Goal: Check status: Check status

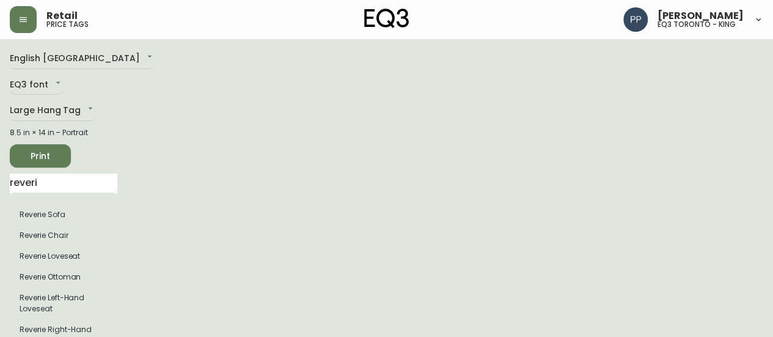
click at [38, 13] on div "Retail price tags" at bounding box center [135, 19] width 251 height 27
click at [18, 16] on button "button" at bounding box center [23, 19] width 27 height 27
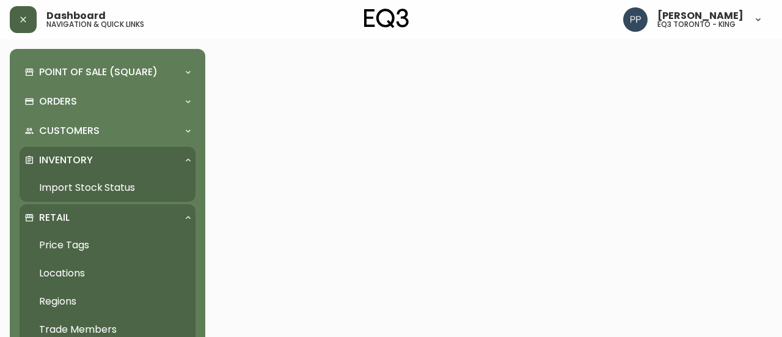
click at [128, 186] on link "Import Stock Status" at bounding box center [108, 188] width 176 height 28
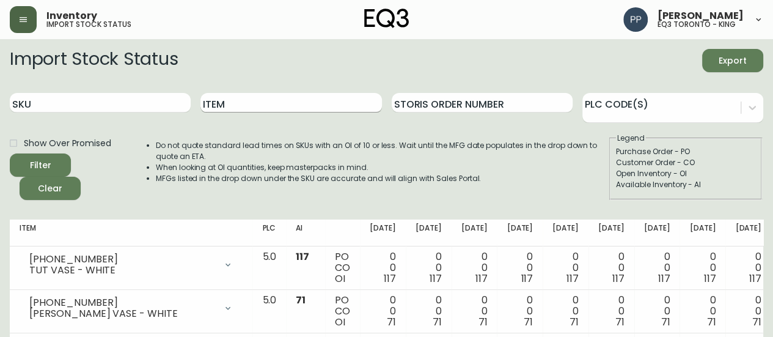
click at [318, 103] on input "Item" at bounding box center [290, 103] width 181 height 20
type input "joggle"
click at [10, 153] on button "Filter" at bounding box center [40, 164] width 61 height 23
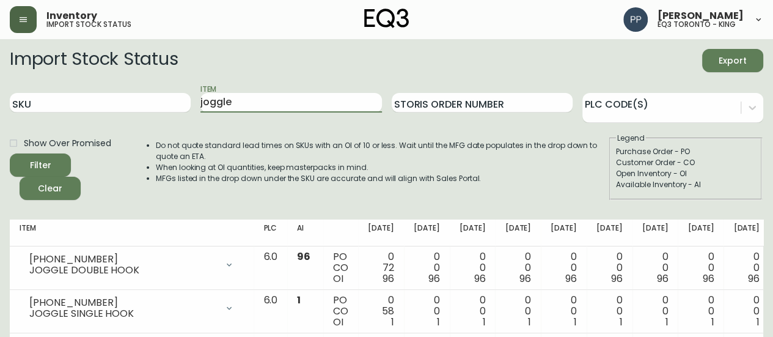
click at [0, 111] on main "Import Stock Status Export SKU Item joggle Storis Order Number PLC Code(s) Show…" at bounding box center [386, 243] width 773 height 408
